Goal: Information Seeking & Learning: Find specific page/section

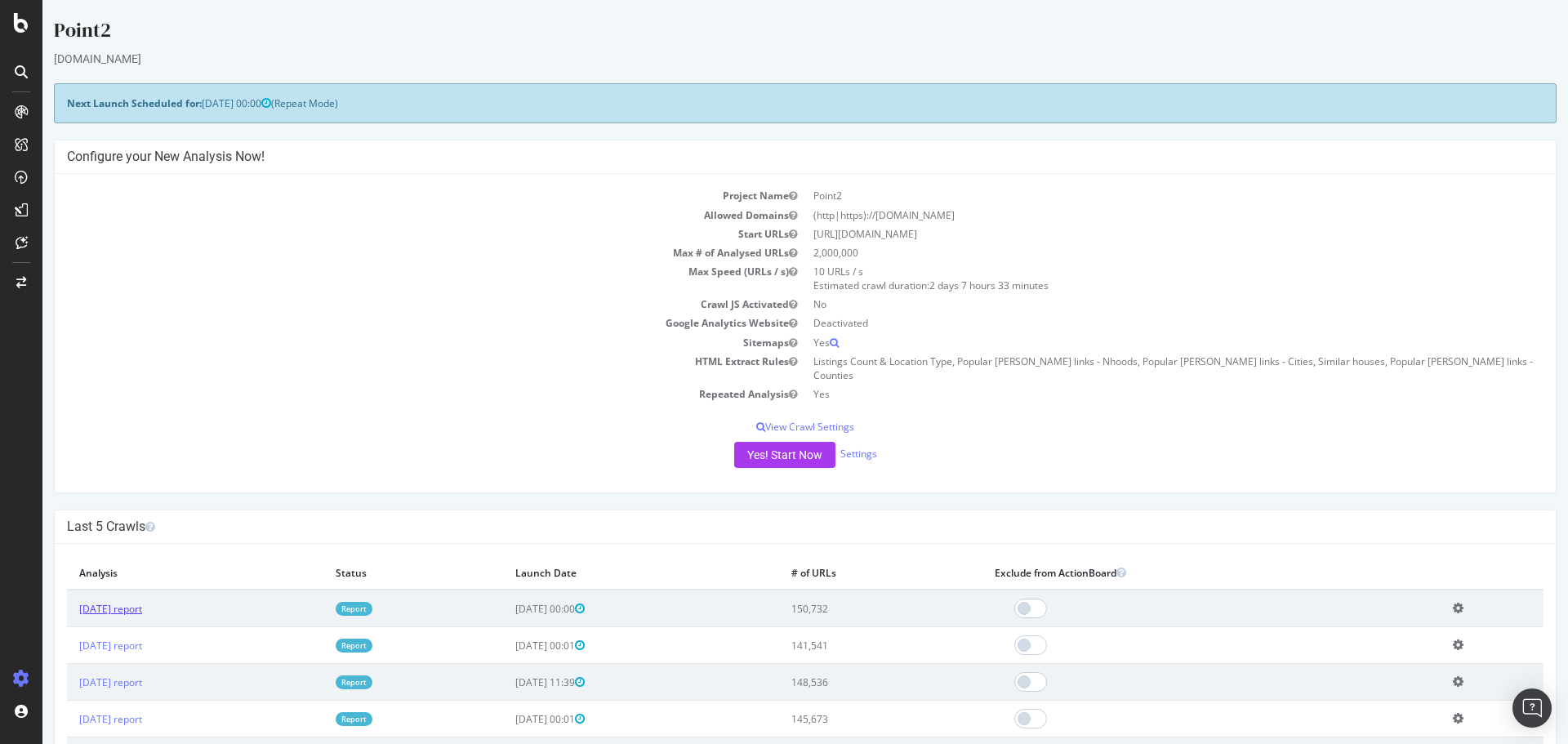
click at [122, 602] on link "[DATE] report" at bounding box center [110, 608] width 63 height 14
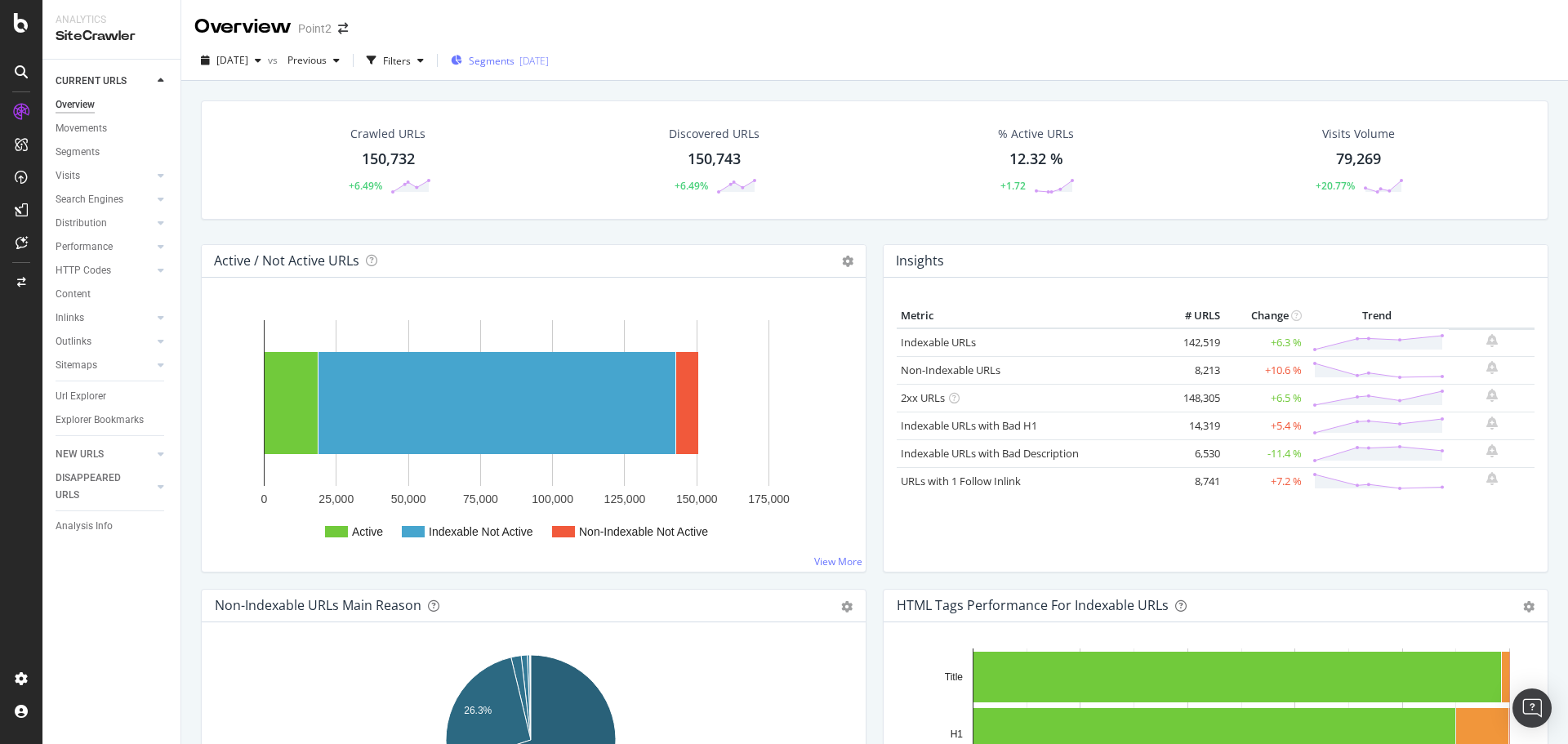
click at [515, 54] on span "Segments" at bounding box center [491, 60] width 45 height 14
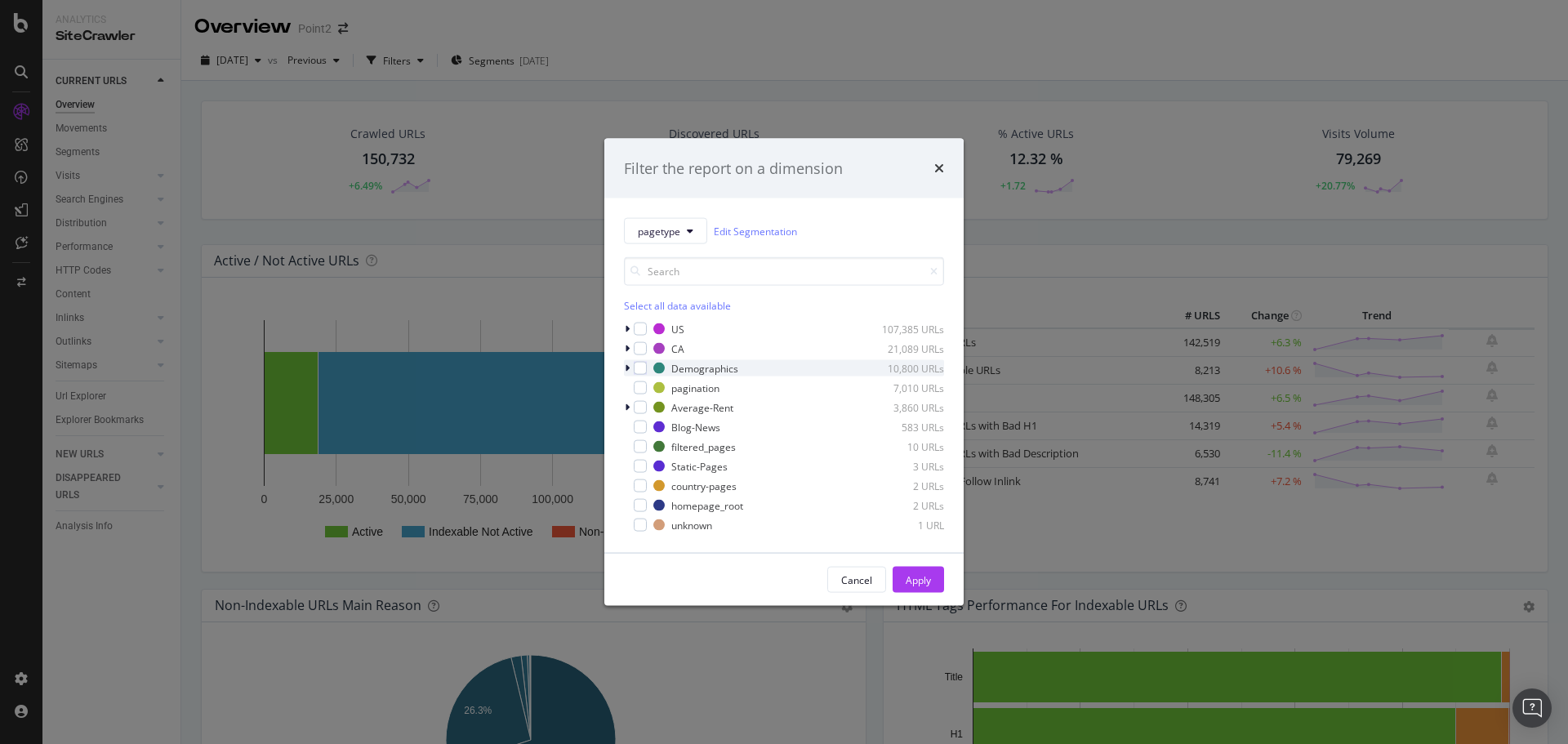
click at [625, 371] on icon "modal" at bounding box center [627, 367] width 5 height 10
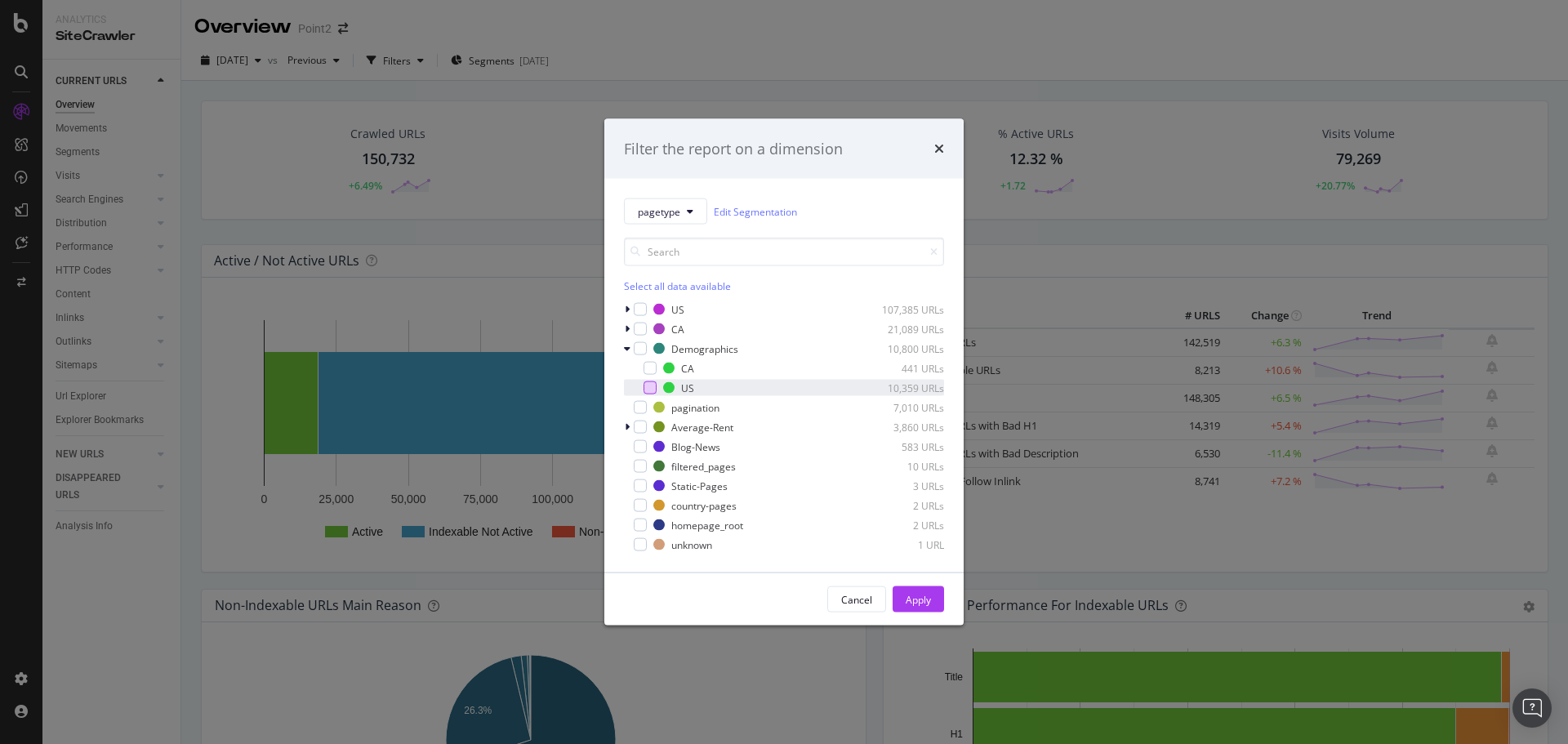
click at [643, 392] on div "modal" at bounding box center [649, 387] width 13 height 13
click at [930, 604] on div "Apply" at bounding box center [919, 598] width 25 height 14
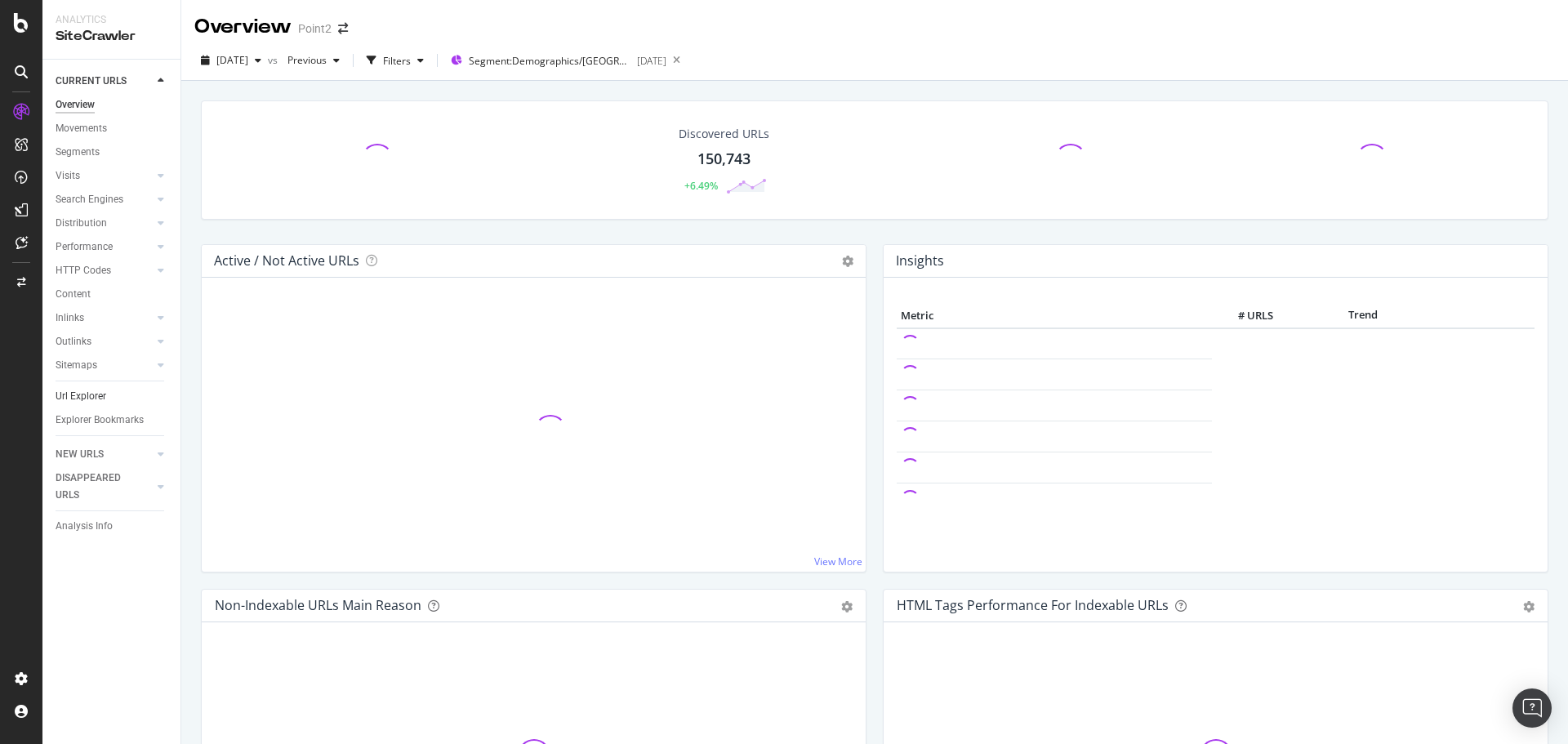
click at [107, 392] on link "Url Explorer" at bounding box center [112, 396] width 114 height 17
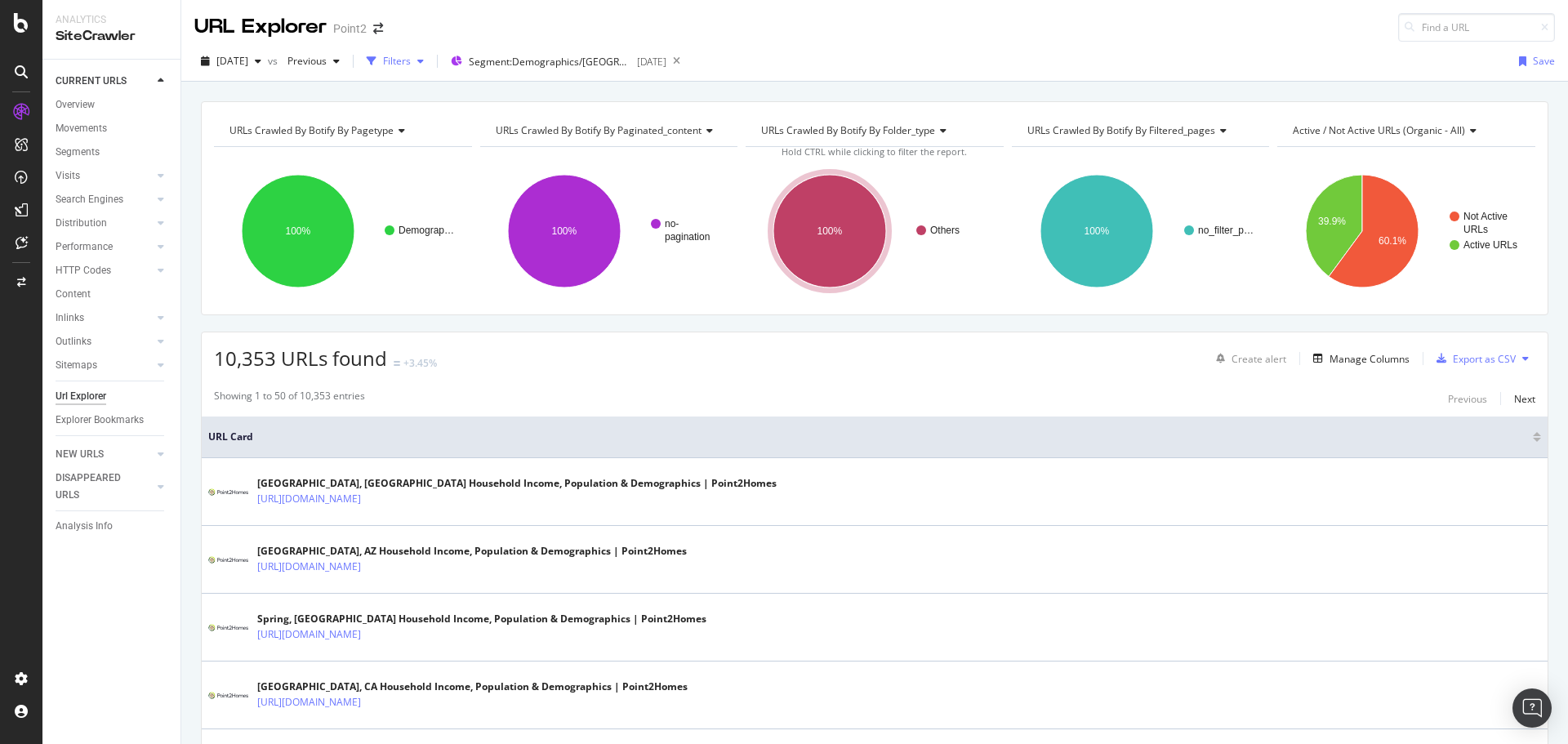
click at [411, 60] on div "Filters" at bounding box center [397, 60] width 28 height 14
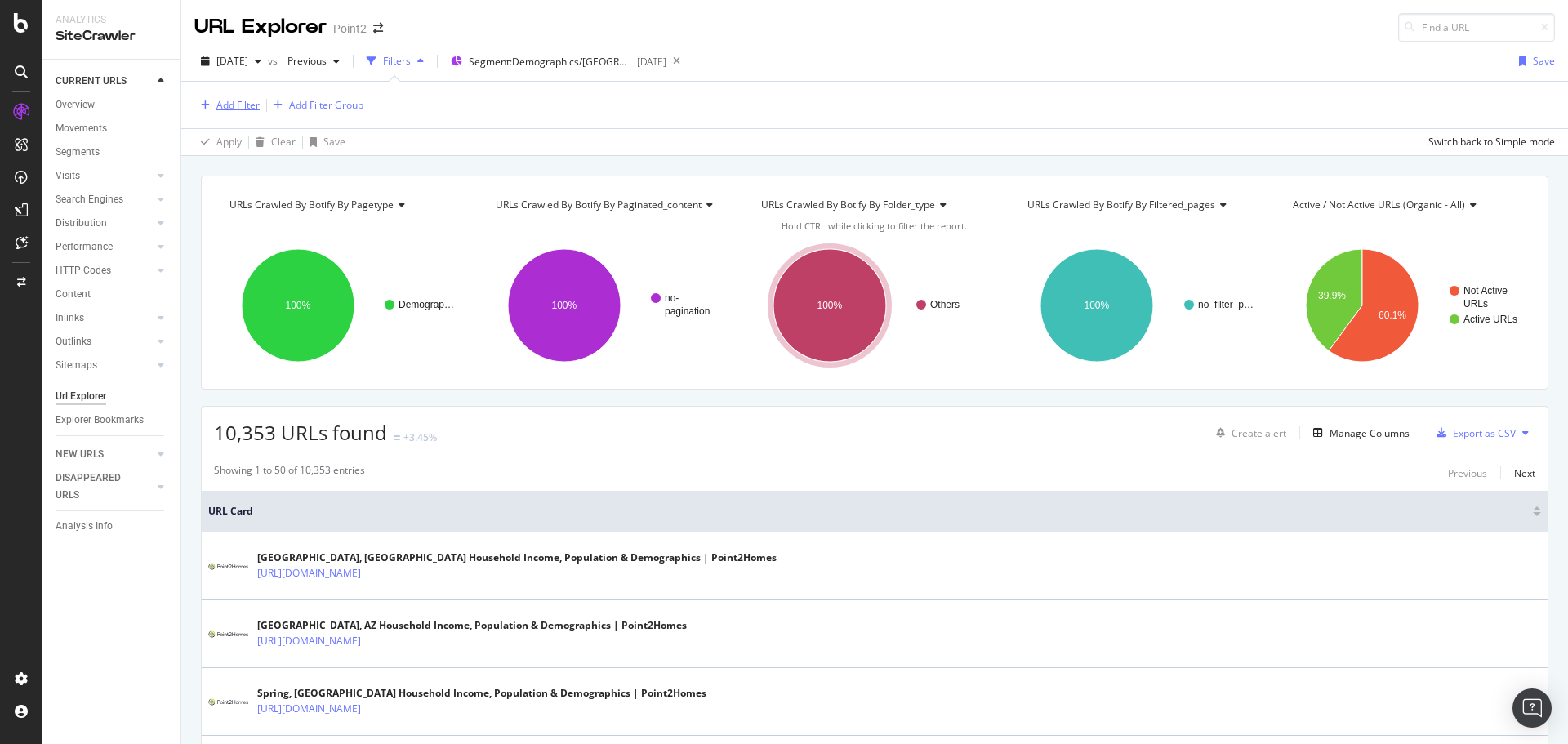
click at [219, 104] on div "Add Filter" at bounding box center [238, 105] width 44 height 14
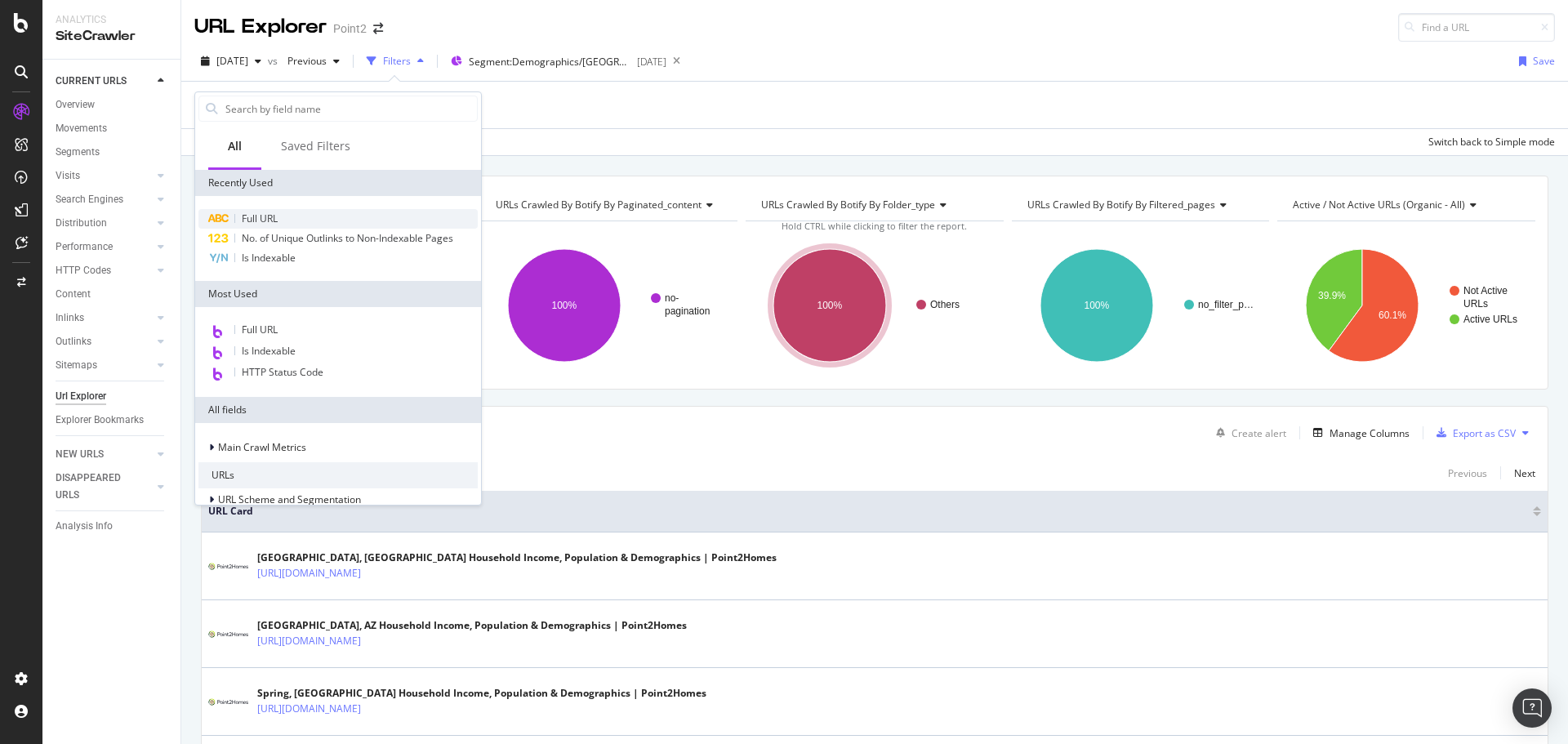
click at [229, 219] on div "Full URL" at bounding box center [337, 219] width 279 height 20
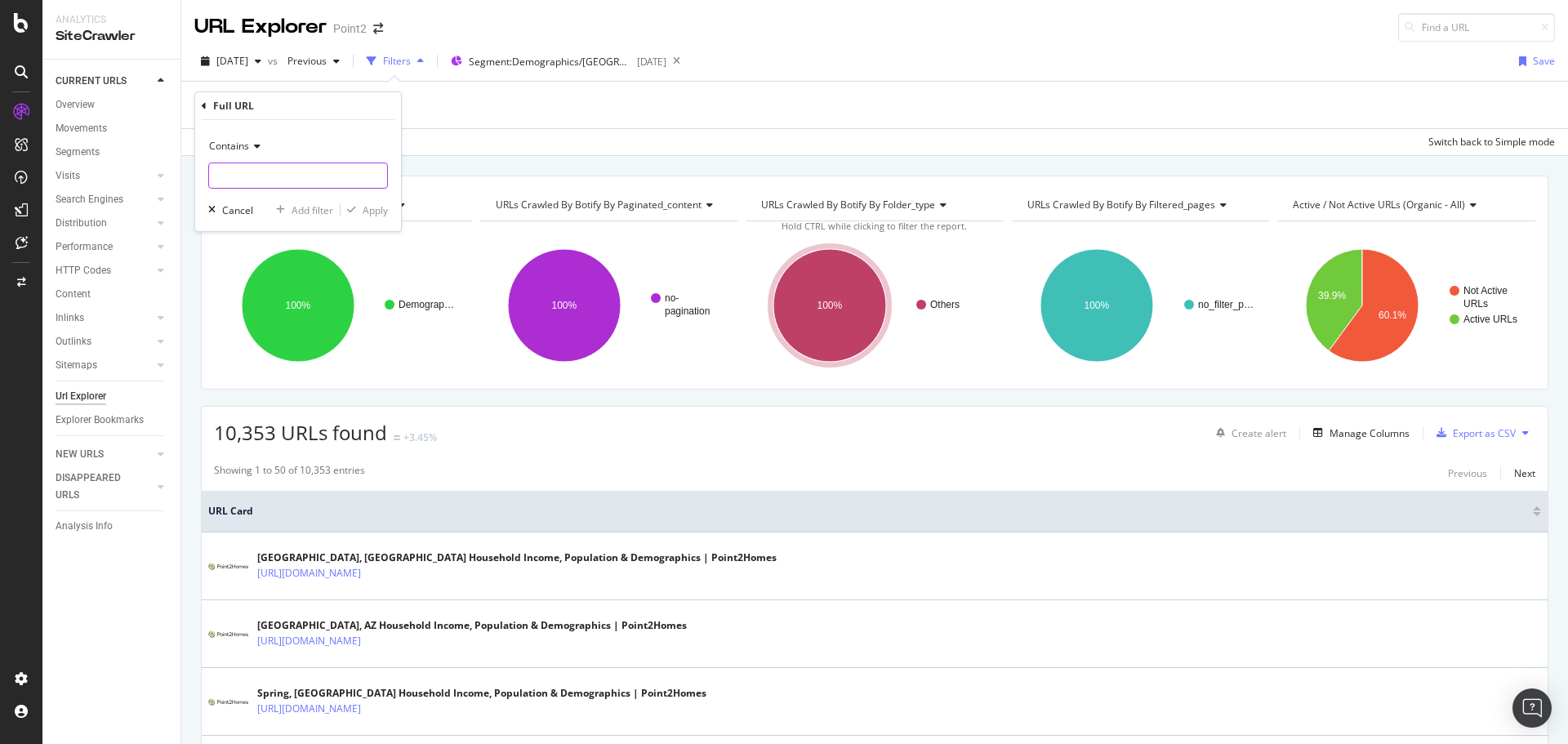
click at [220, 187] on input "text" at bounding box center [298, 176] width 178 height 26
type input "county.html"
click at [382, 212] on div "Apply" at bounding box center [376, 210] width 25 height 14
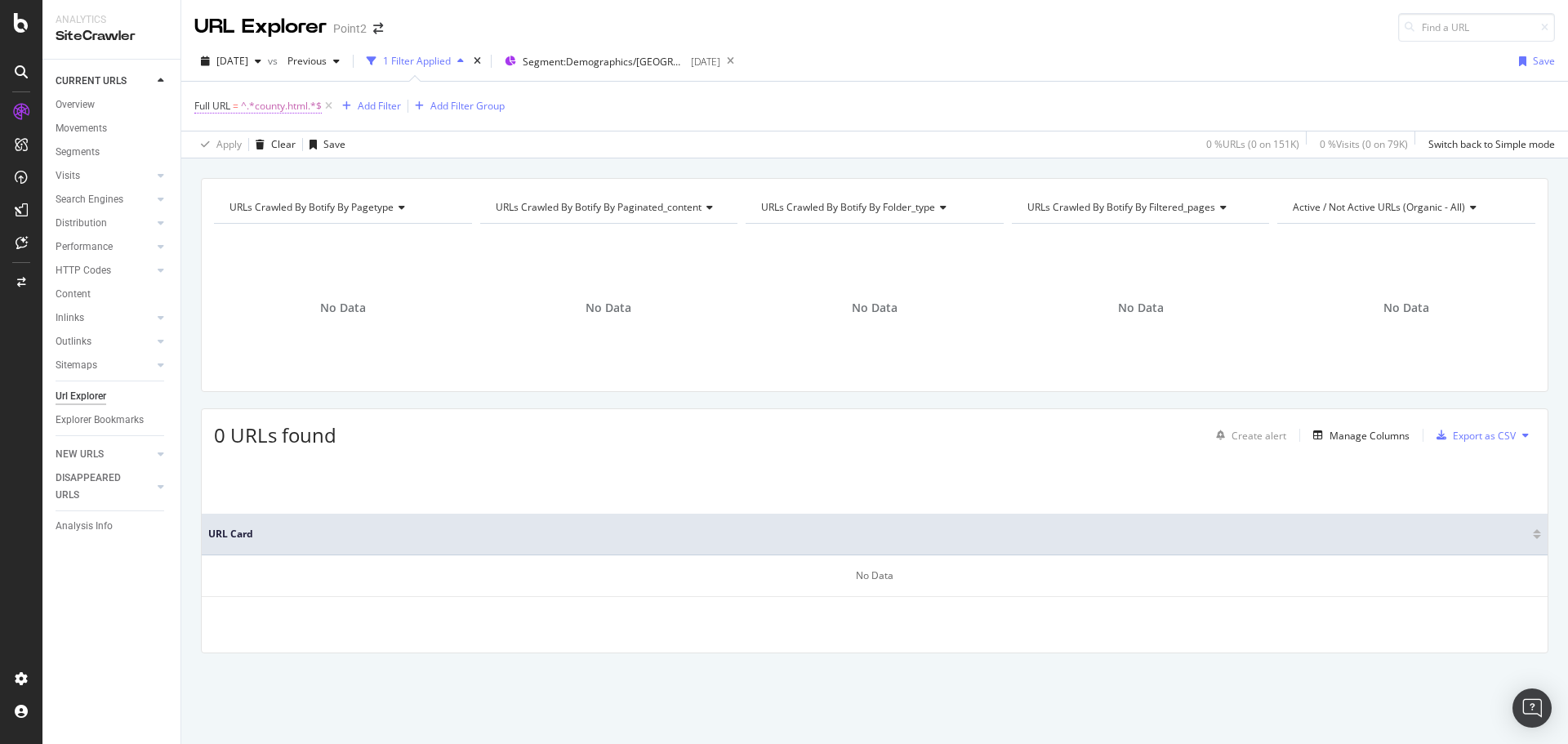
click at [277, 103] on span "^.*county.html.*$" at bounding box center [281, 106] width 81 height 23
click at [280, 178] on input "county.html" at bounding box center [286, 174] width 155 height 26
drag, startPoint x: 297, startPoint y: 175, endPoint x: 250, endPoint y: 174, distance: 47.0
click at [250, 174] on input "county.html" at bounding box center [286, 174] width 155 height 26
type input "county"
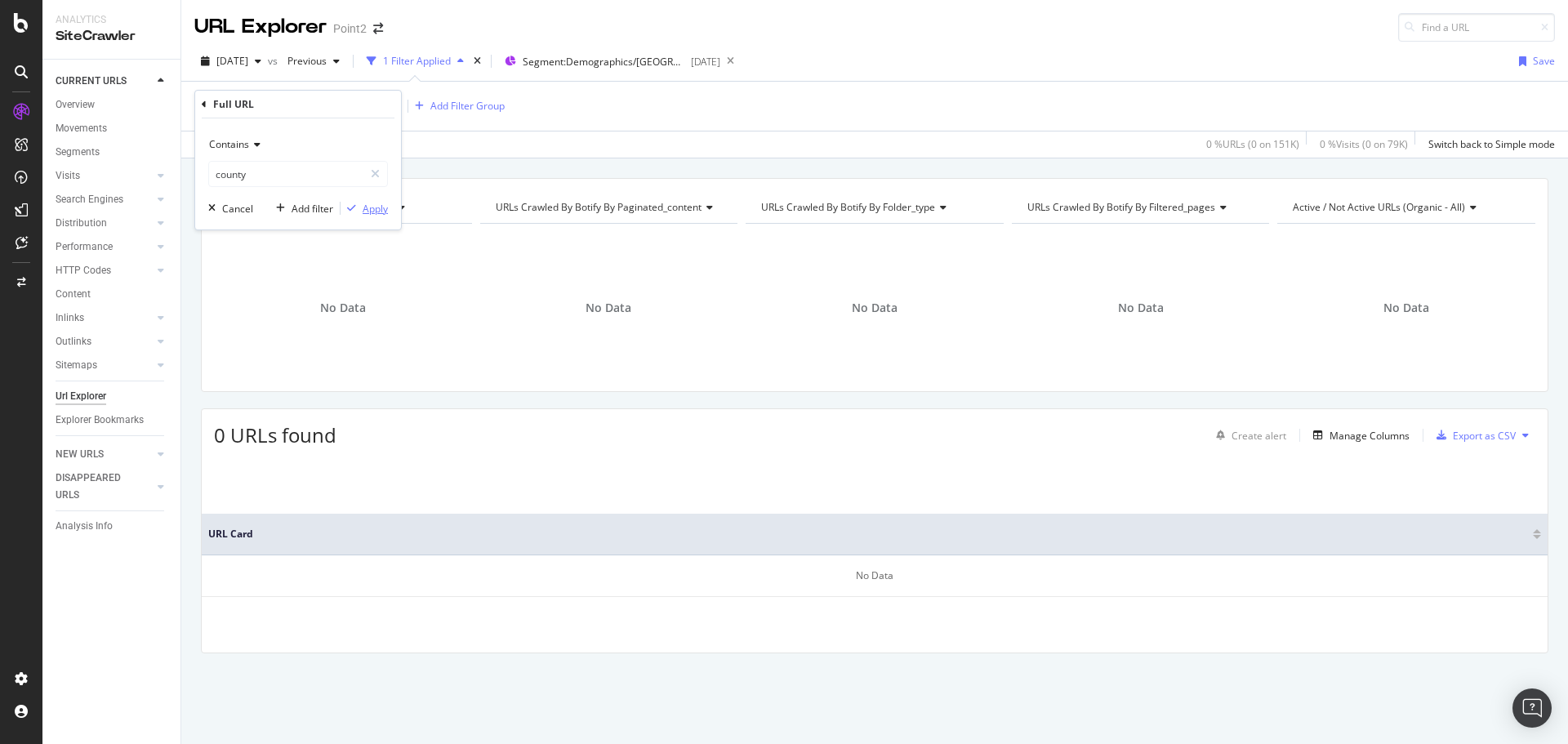
click at [374, 208] on div "Apply" at bounding box center [376, 208] width 25 height 14
click at [275, 113] on span "^.*county.*$" at bounding box center [270, 106] width 58 height 23
click at [331, 173] on input "county" at bounding box center [286, 174] width 155 height 26
click at [440, 137] on div "Apply Clear Save 0 % URLs ( 0 on 151K ) 0 % Visits ( 0 on 79K ) Switch back to …" at bounding box center [874, 145] width 1386 height 27
click at [310, 106] on icon at bounding box center [306, 106] width 14 height 16
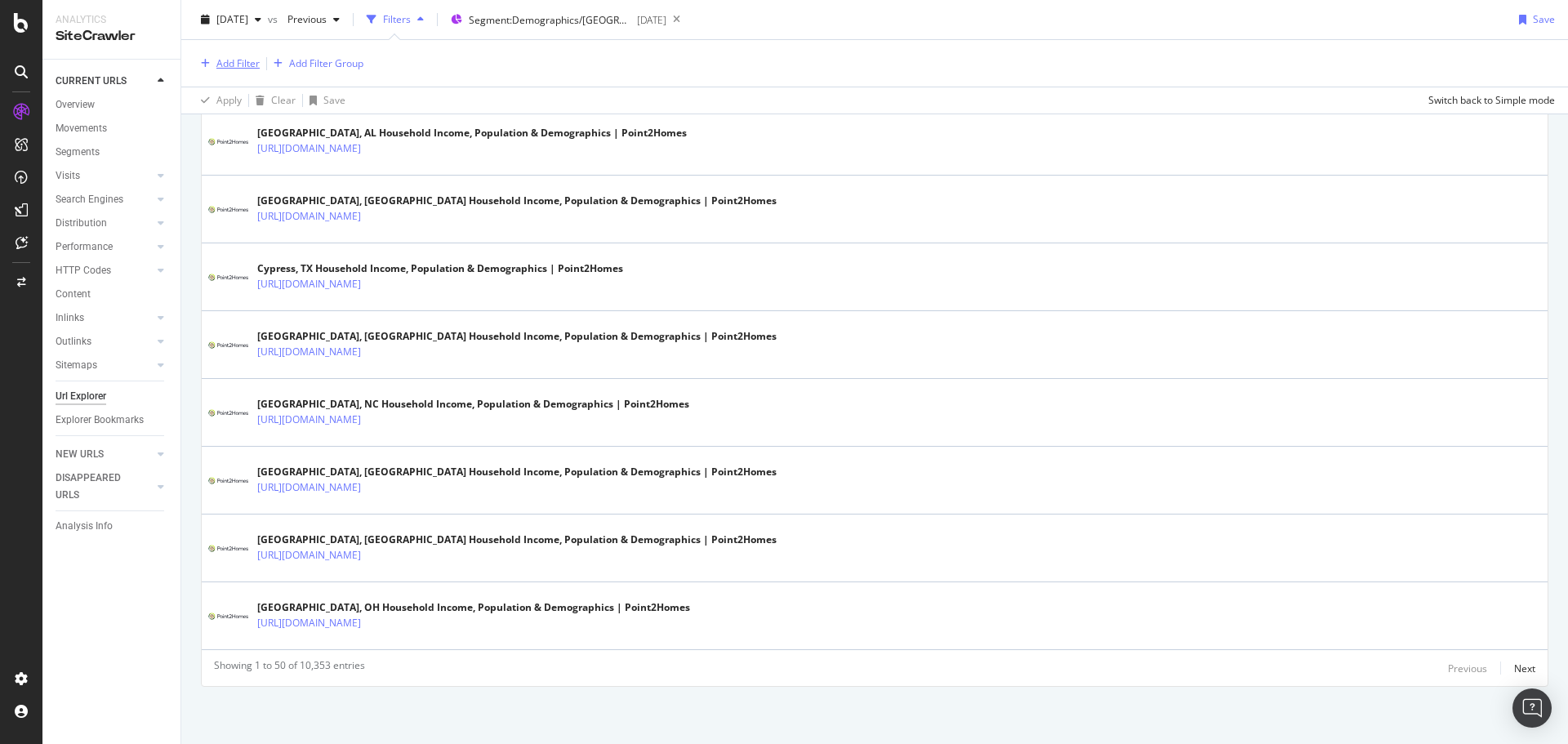
scroll to position [2618, 0]
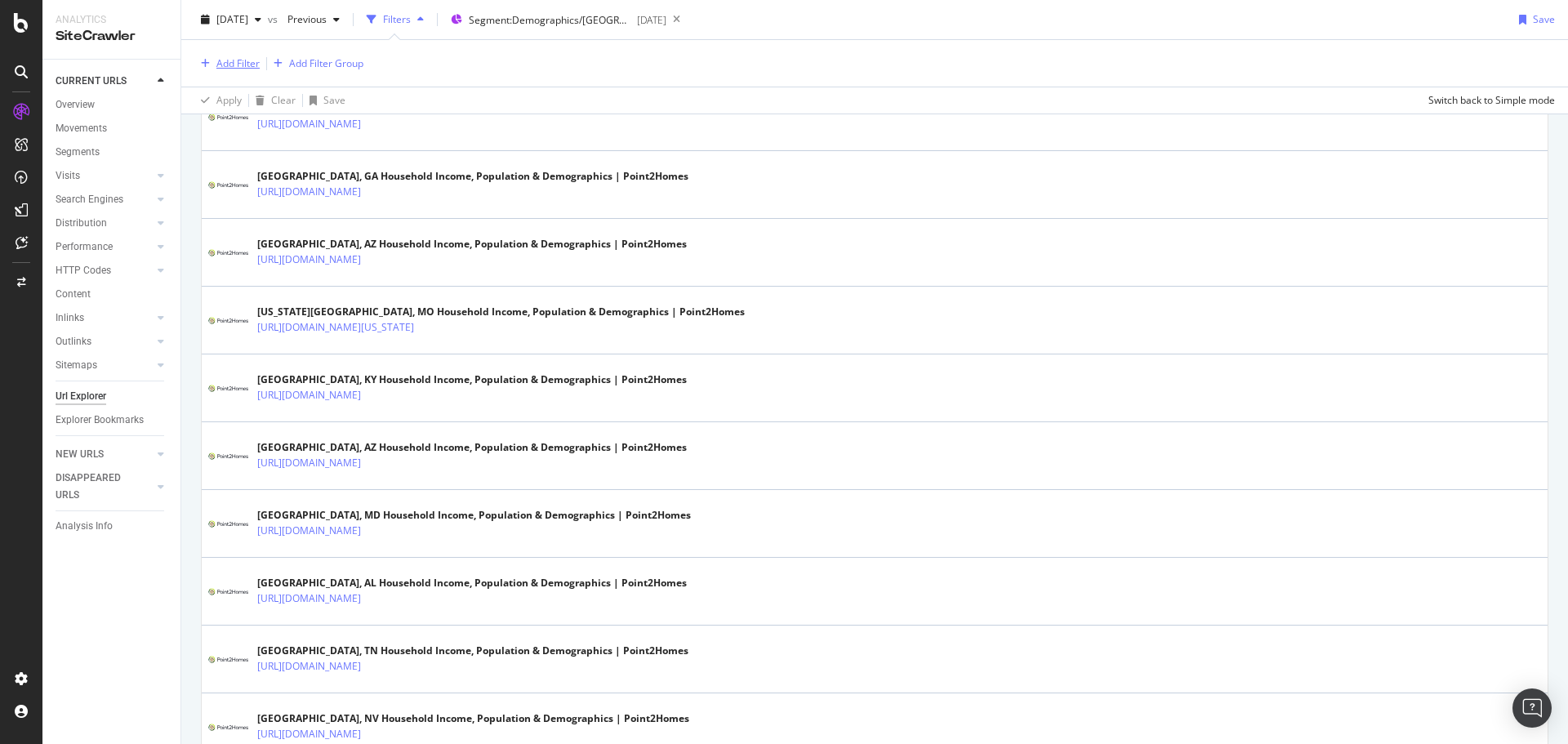
click at [220, 64] on div "Add Filter" at bounding box center [238, 63] width 44 height 14
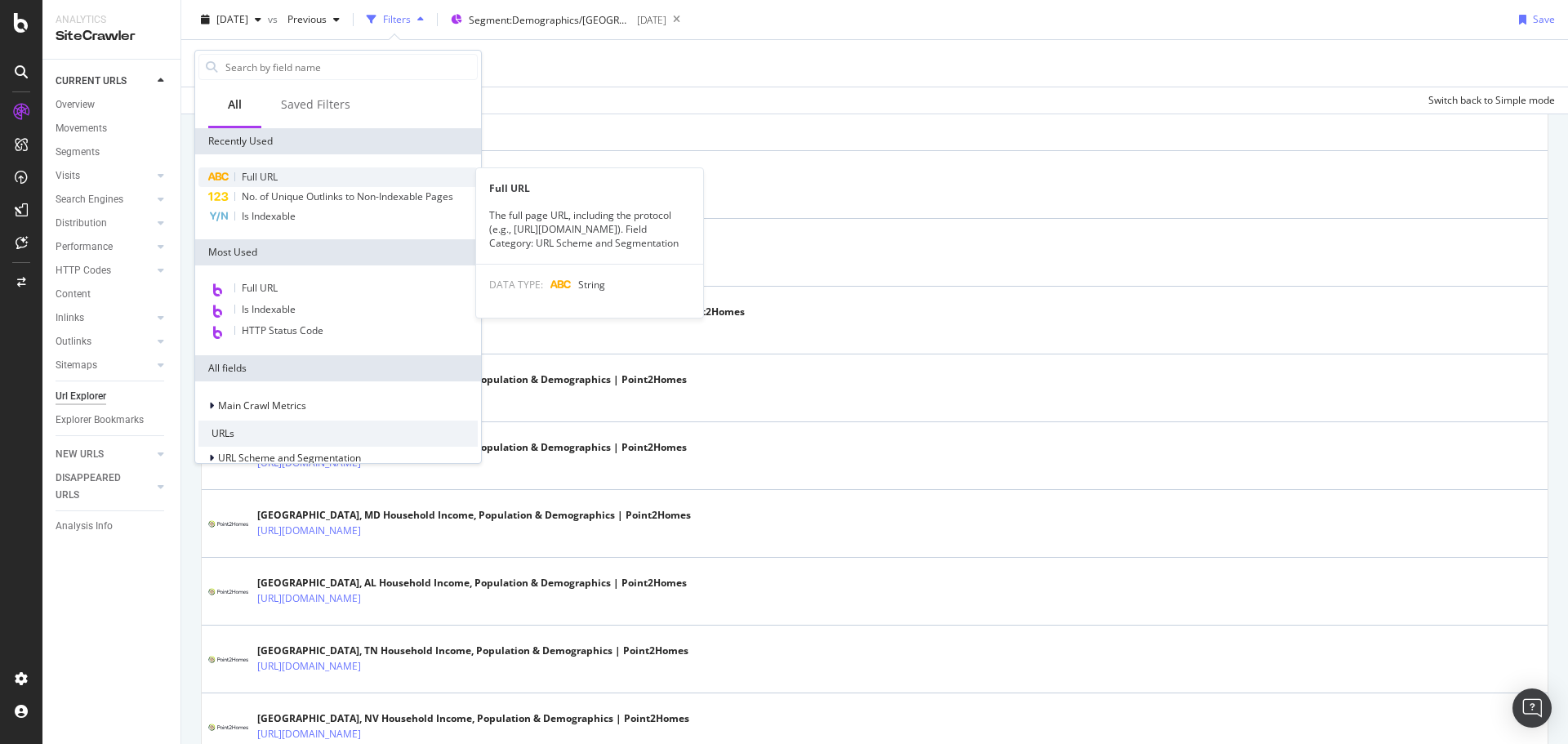
click at [260, 176] on span "Full URL" at bounding box center [259, 176] width 35 height 14
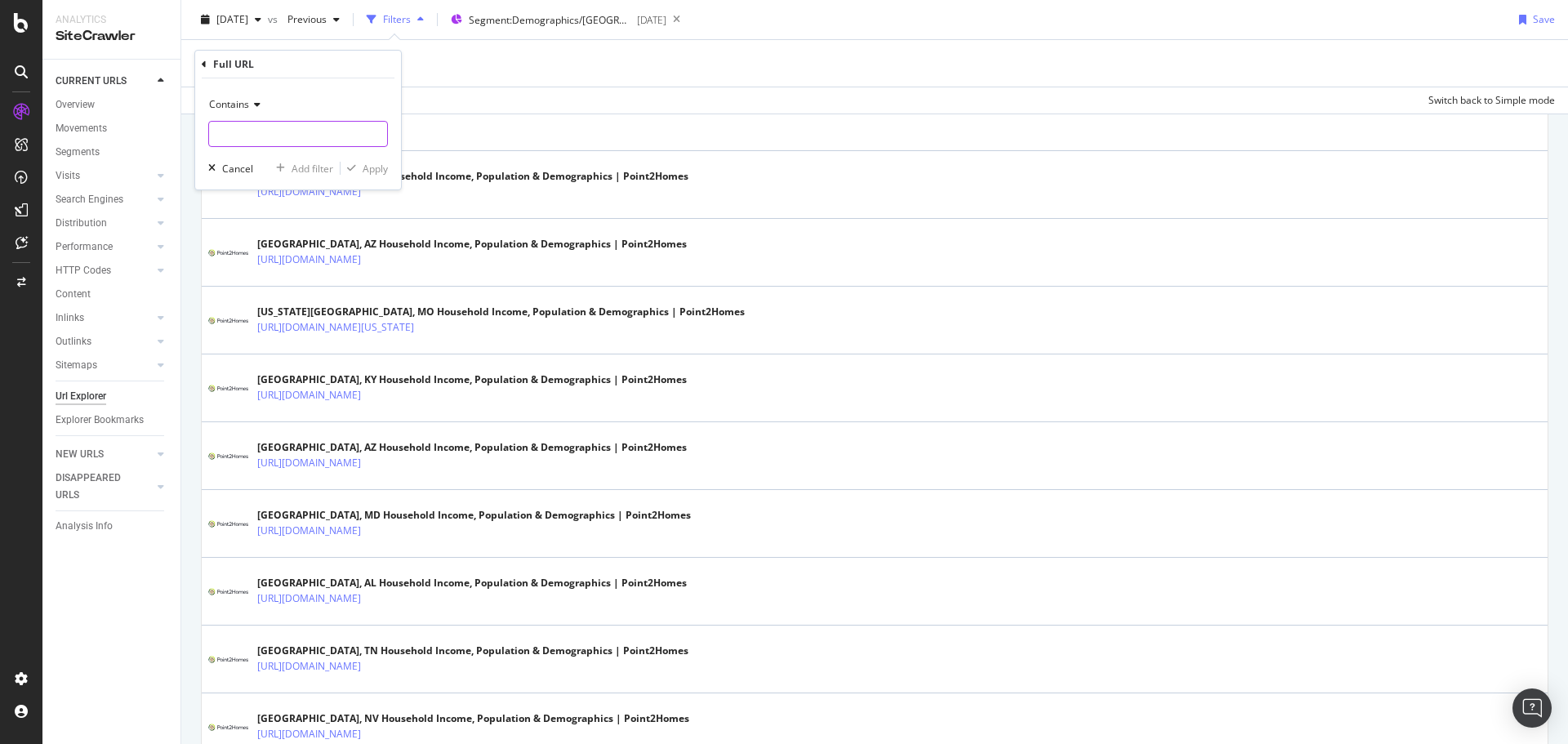
click at [264, 140] on input "text" at bounding box center [298, 134] width 178 height 26
type input "County-Demographics.html"
click at [382, 170] on div "Apply" at bounding box center [376, 168] width 25 height 14
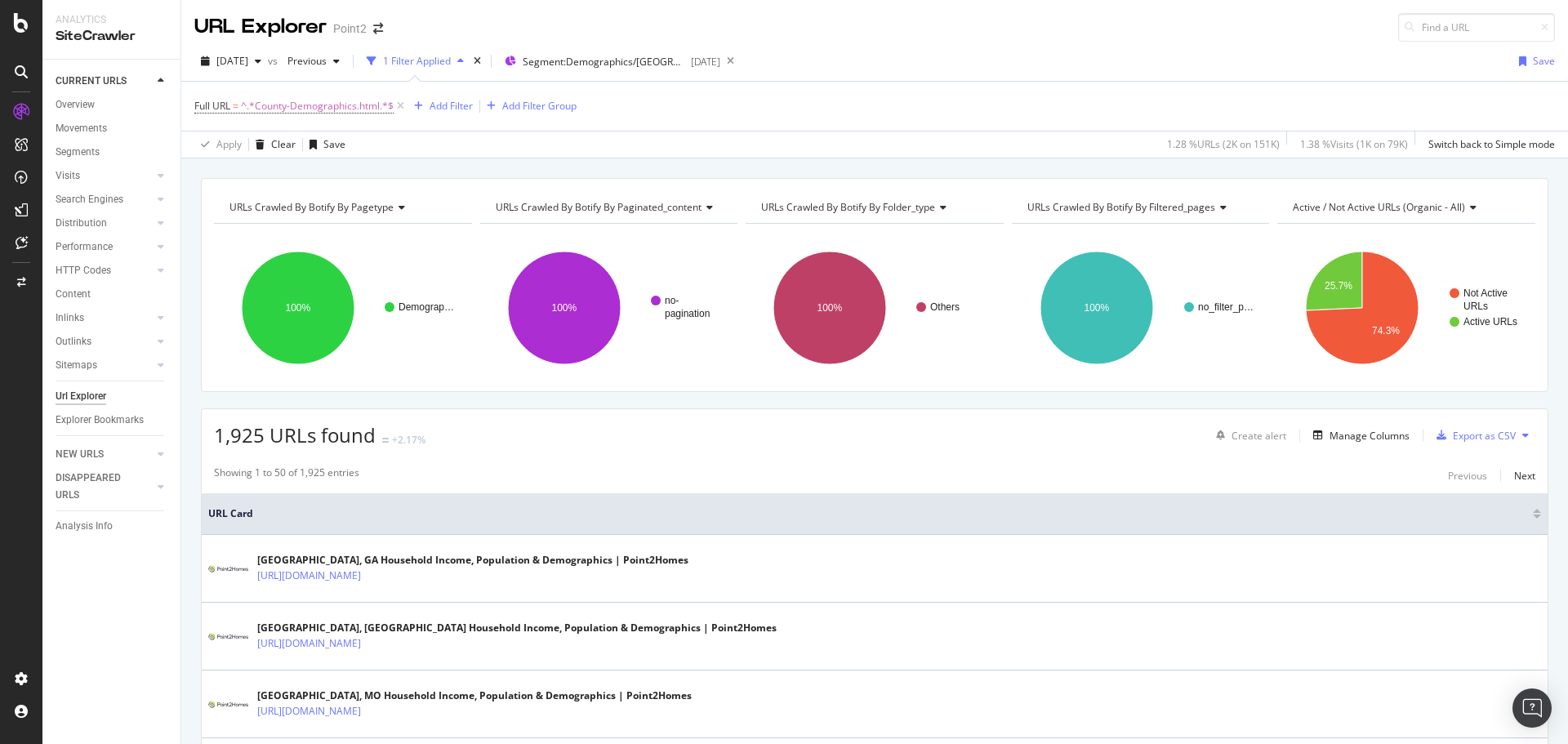
scroll to position [871, 0]
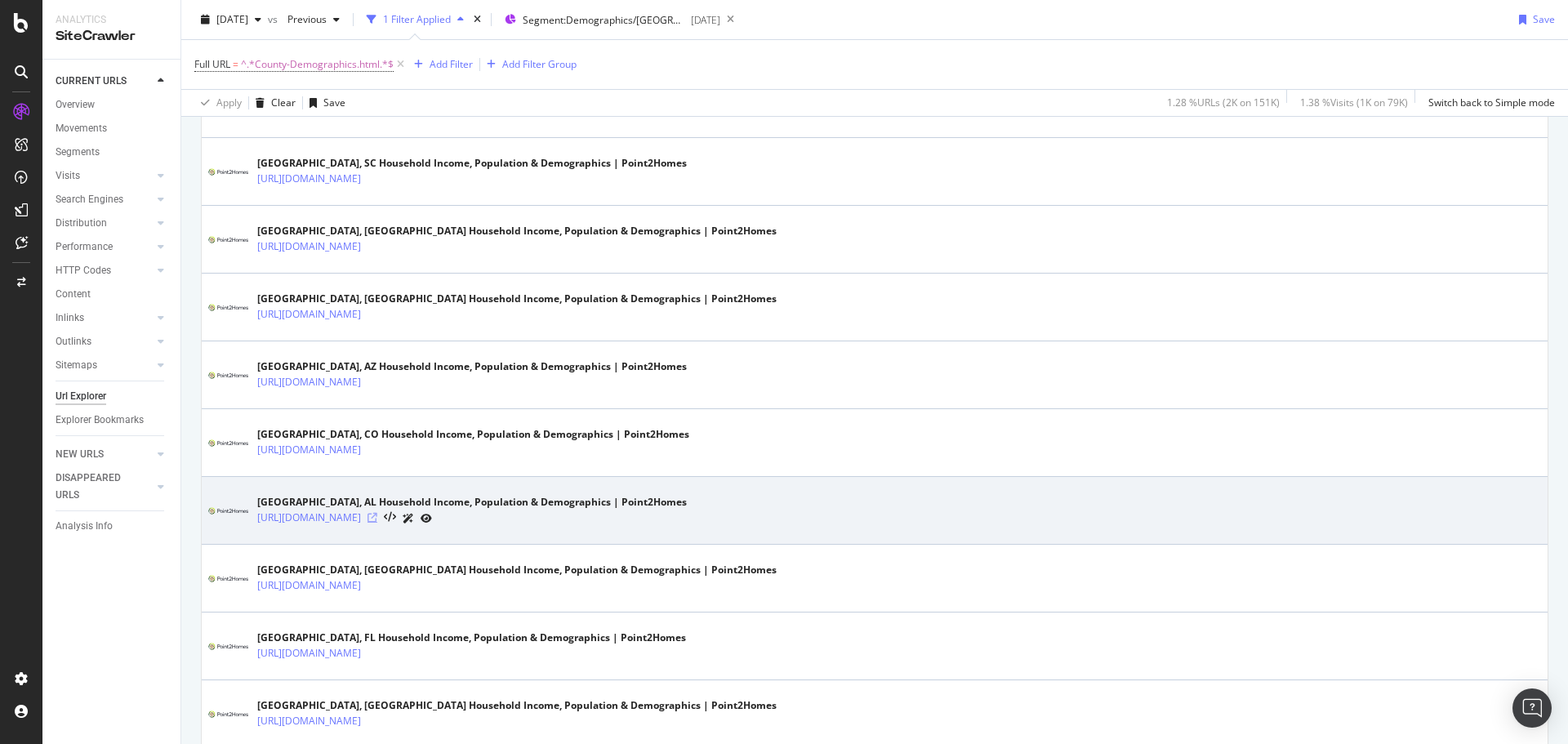
click at [377, 513] on icon at bounding box center [372, 518] width 10 height 10
